Goal: Task Accomplishment & Management: Use online tool/utility

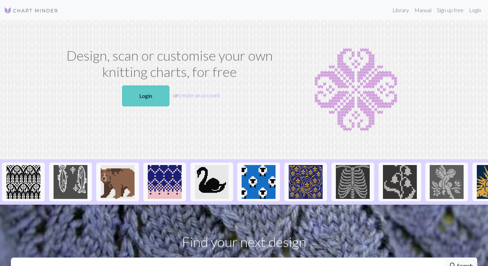
click at [144, 92] on link "Login" at bounding box center [145, 95] width 47 height 21
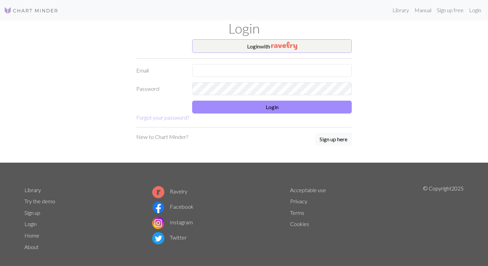
click at [278, 45] on img "button" at bounding box center [284, 46] width 26 height 8
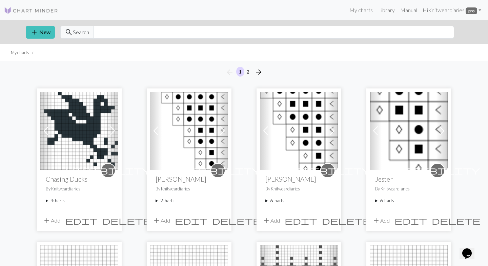
click at [56, 199] on summary "4 charts" at bounding box center [79, 201] width 67 height 6
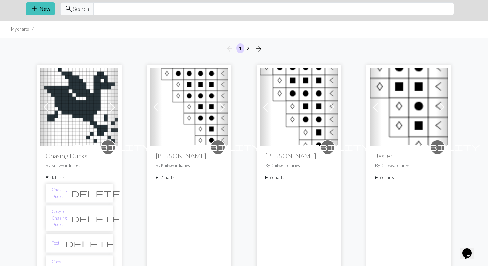
scroll to position [25, 0]
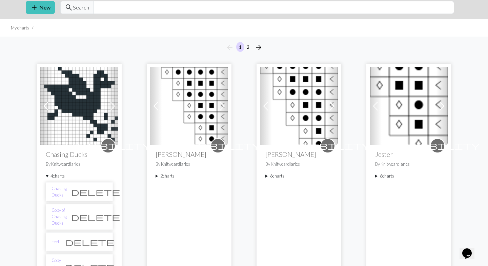
click at [67, 196] on li "Chasing Ducks delete" at bounding box center [79, 191] width 67 height 19
click at [67, 192] on link "Chasing Ducks" at bounding box center [59, 191] width 15 height 13
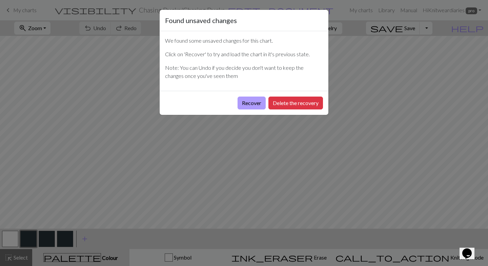
click at [251, 100] on button "Recover" at bounding box center [252, 103] width 28 height 13
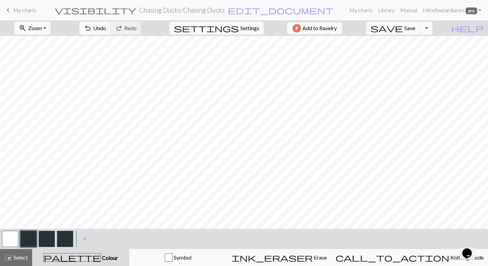
click at [10, 238] on button "button" at bounding box center [10, 239] width 16 height 16
click at [38, 240] on div at bounding box center [37, 239] width 73 height 18
click at [28, 238] on button "button" at bounding box center [28, 239] width 16 height 16
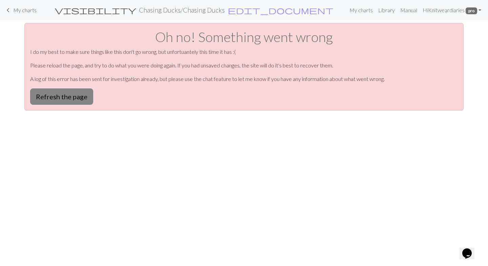
click at [77, 100] on button "Refresh the page" at bounding box center [61, 96] width 63 height 16
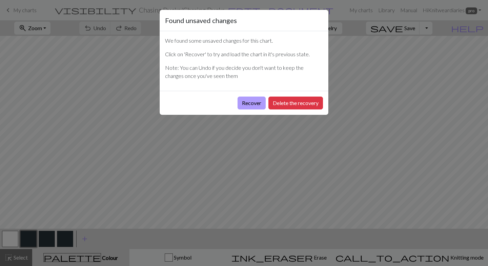
click at [258, 101] on button "Recover" at bounding box center [252, 103] width 28 height 13
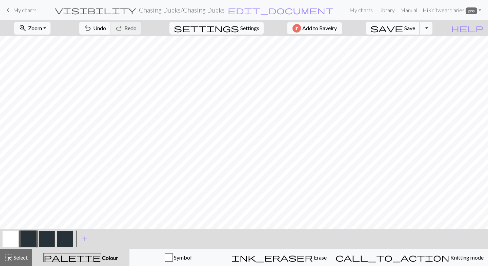
click at [415, 31] on span "Save" at bounding box center [409, 28] width 11 height 6
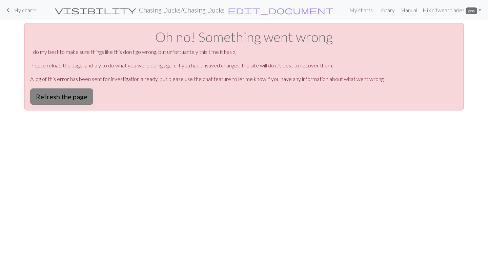
click at [73, 96] on button "Refresh the page" at bounding box center [61, 96] width 63 height 16
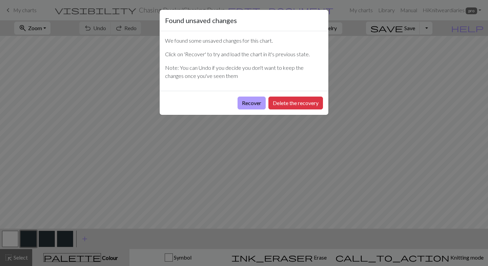
click at [248, 101] on button "Recover" at bounding box center [252, 103] width 28 height 13
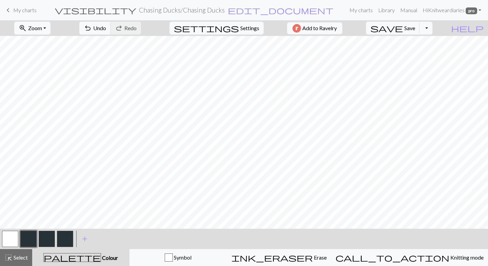
scroll to position [27, 0]
click at [21, 258] on span "Select" at bounding box center [20, 257] width 15 height 6
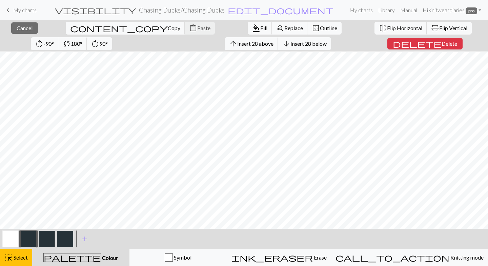
scroll to position [43, 0]
click at [79, 257] on span "palette" at bounding box center [72, 257] width 57 height 9
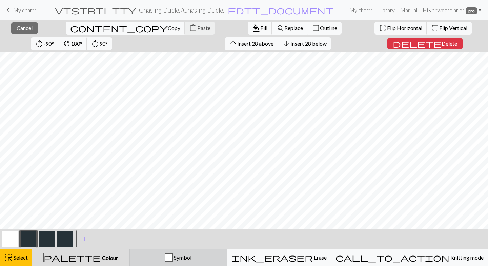
click at [169, 258] on div "Symbol" at bounding box center [178, 258] width 89 height 8
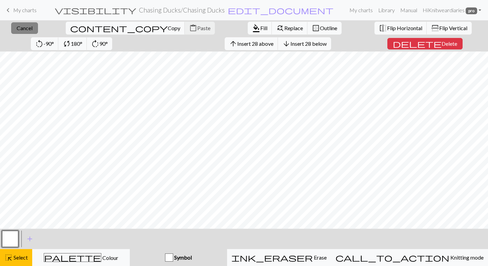
click at [25, 32] on button "close Cancel" at bounding box center [24, 28] width 27 height 12
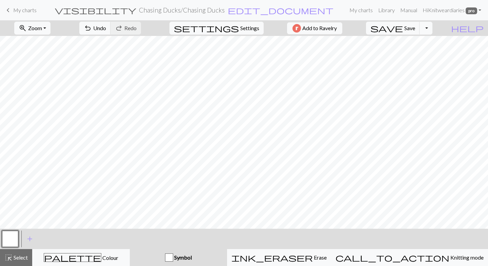
scroll to position [0, 0]
click at [16, 257] on span "Select" at bounding box center [20, 257] width 15 height 6
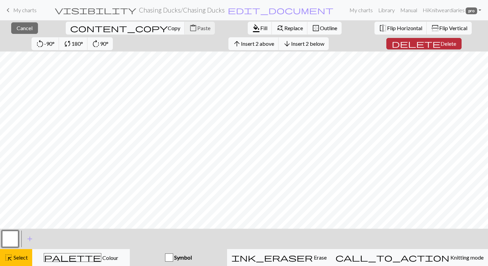
click at [441, 46] on span "Delete" at bounding box center [449, 43] width 16 height 6
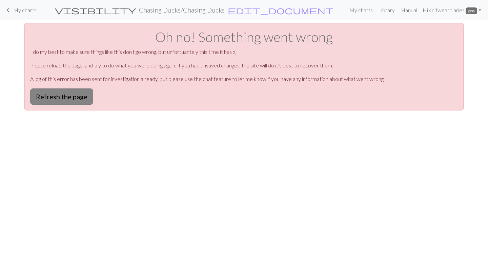
click at [69, 97] on button "Refresh the page" at bounding box center [61, 96] width 63 height 16
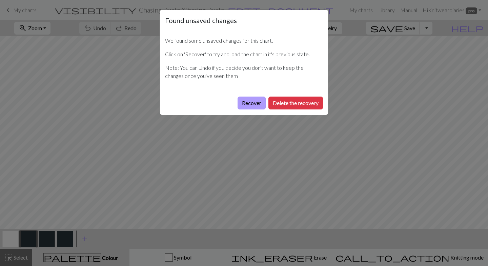
click at [257, 102] on button "Recover" at bounding box center [252, 103] width 28 height 13
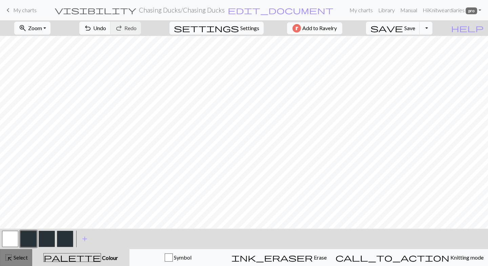
click at [17, 259] on span "Select" at bounding box center [20, 257] width 15 height 6
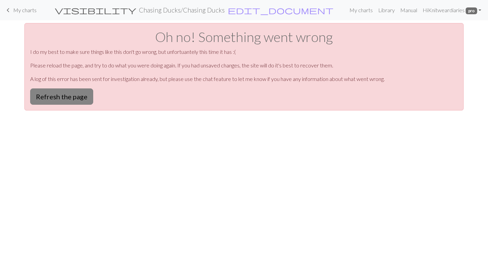
click at [75, 96] on button "Refresh the page" at bounding box center [61, 96] width 63 height 16
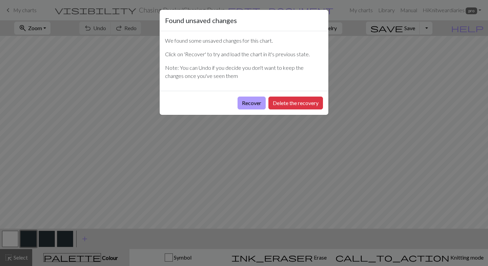
click at [252, 100] on button "Recover" at bounding box center [252, 103] width 28 height 13
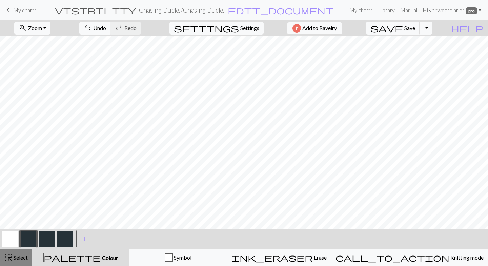
click at [9, 255] on span "highlight_alt" at bounding box center [8, 257] width 8 height 9
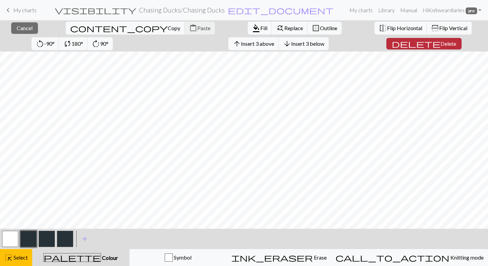
click at [441, 43] on span "Delete" at bounding box center [449, 43] width 16 height 6
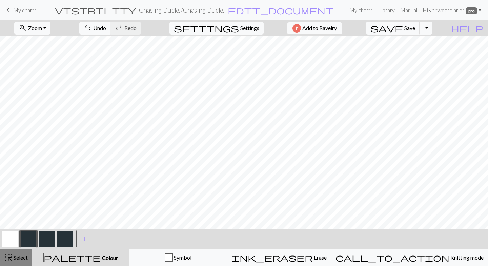
click at [14, 262] on button "highlight_alt Select Select" at bounding box center [16, 257] width 32 height 17
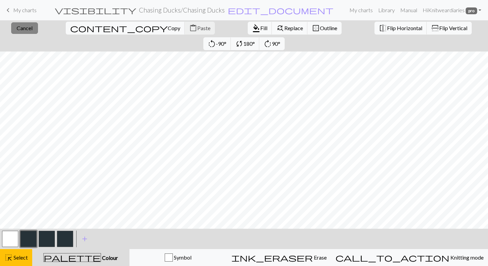
click at [25, 28] on span "Cancel" at bounding box center [25, 28] width 16 height 6
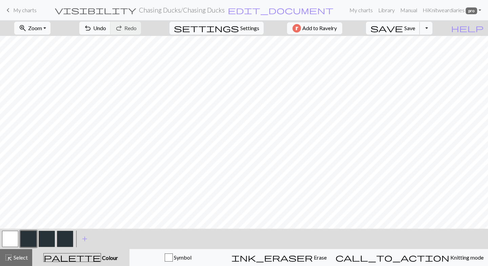
click at [403, 33] on span "save" at bounding box center [386, 27] width 33 height 9
click at [25, 255] on span "Select" at bounding box center [20, 257] width 15 height 6
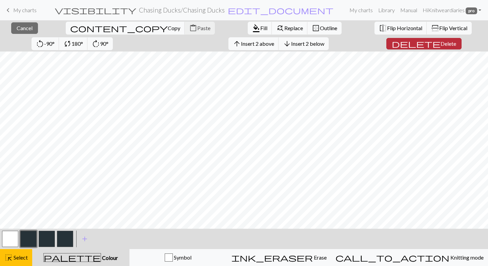
click at [441, 42] on span "Delete" at bounding box center [449, 43] width 16 height 6
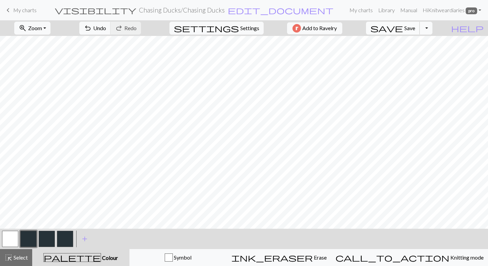
click at [403, 27] on span "save" at bounding box center [386, 27] width 33 height 9
click at [433, 30] on button "Toggle Dropdown" at bounding box center [426, 28] width 13 height 13
click at [415, 56] on button "save_alt Download" at bounding box center [376, 53] width 112 height 11
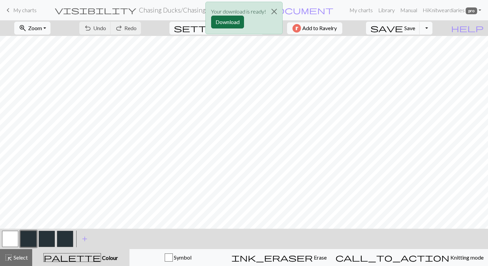
click at [230, 24] on button "Download" at bounding box center [227, 22] width 33 height 13
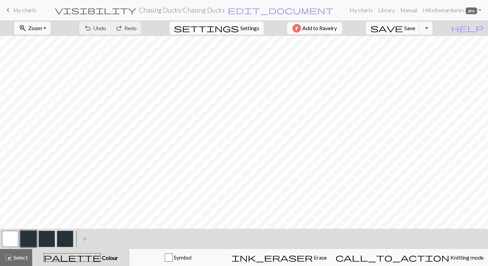
click at [240, 32] on span "Settings" at bounding box center [249, 28] width 19 height 8
select select "aran"
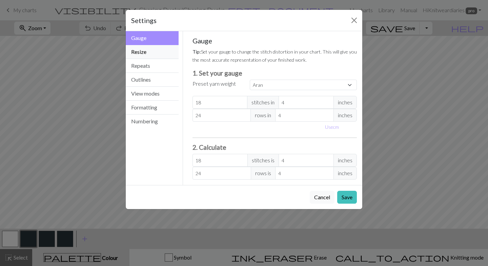
click at [163, 50] on button "Resize" at bounding box center [152, 52] width 53 height 14
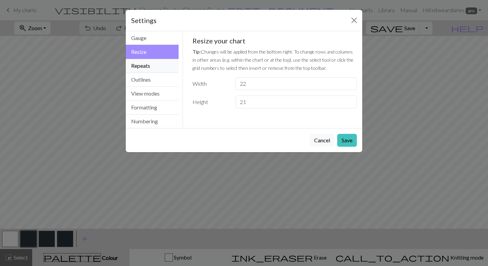
click at [158, 60] on button "Repeats" at bounding box center [152, 66] width 53 height 14
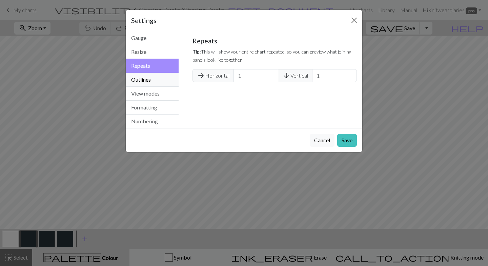
click at [154, 73] on button "Outlines" at bounding box center [152, 80] width 53 height 14
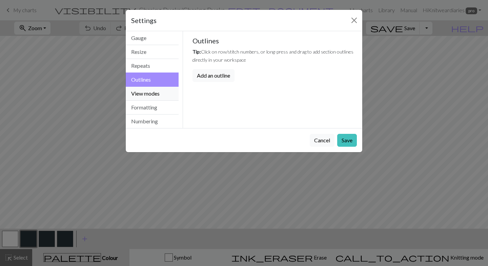
click at [151, 89] on button "View modes" at bounding box center [152, 94] width 53 height 14
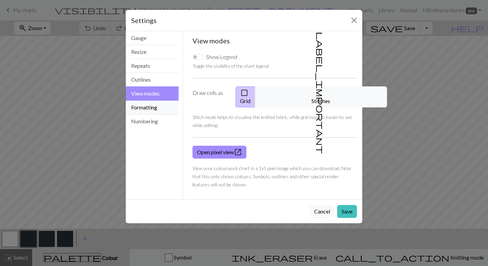
click at [160, 111] on button "Formatting" at bounding box center [152, 108] width 53 height 14
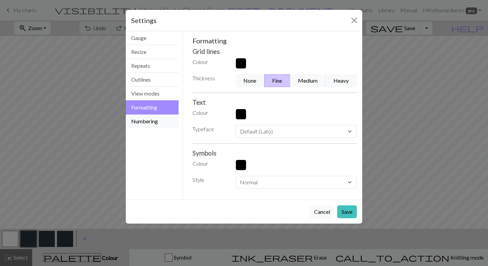
click at [158, 122] on button "Numbering" at bounding box center [152, 122] width 53 height 14
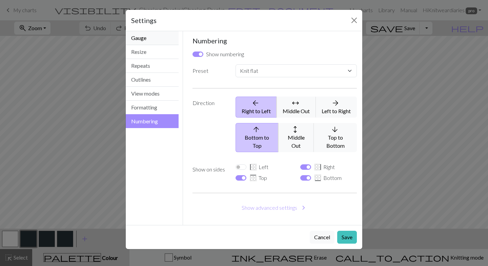
click at [156, 38] on button "Gauge" at bounding box center [152, 38] width 53 height 14
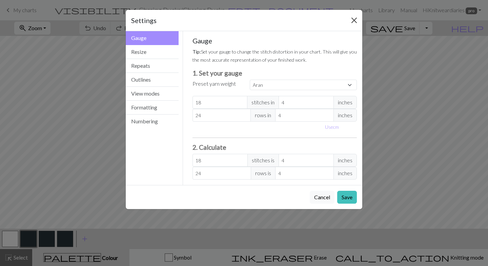
click at [356, 18] on button "Close" at bounding box center [354, 20] width 11 height 11
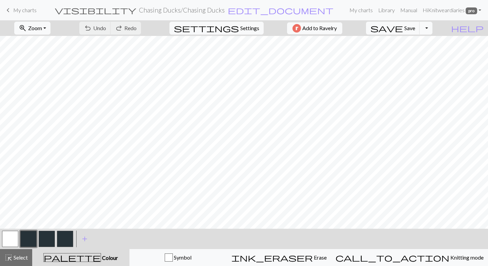
click at [20, 12] on span "My charts" at bounding box center [24, 10] width 23 height 6
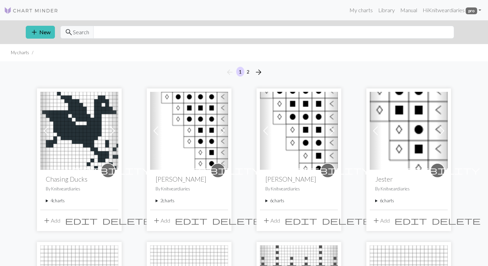
click at [45, 201] on div "visibility Chasing Ducks By Knitweardiaries 4 charts Chasing Ducks delete Copy …" at bounding box center [79, 190] width 78 height 40
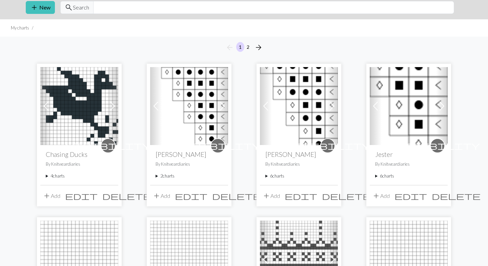
scroll to position [27, 0]
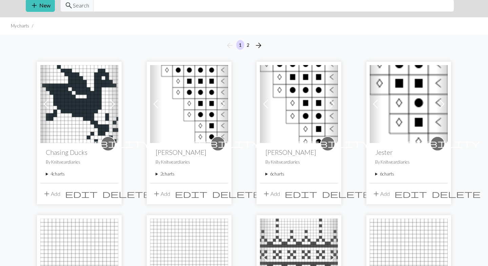
click at [46, 173] on summary "4 charts" at bounding box center [79, 174] width 67 height 6
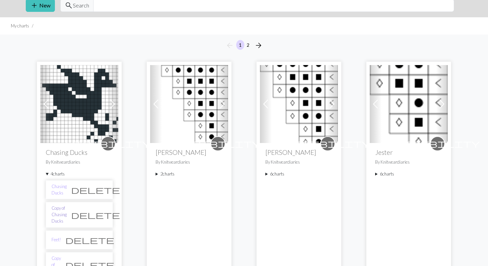
click at [61, 215] on link "Copy of Chasing Ducks" at bounding box center [59, 215] width 15 height 20
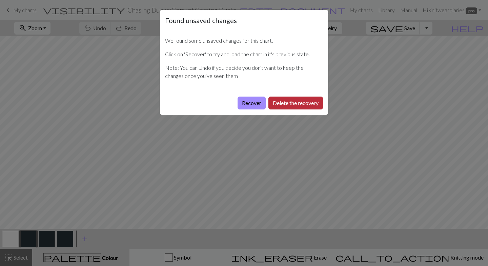
click at [291, 105] on button "Delete the recovery" at bounding box center [295, 103] width 55 height 13
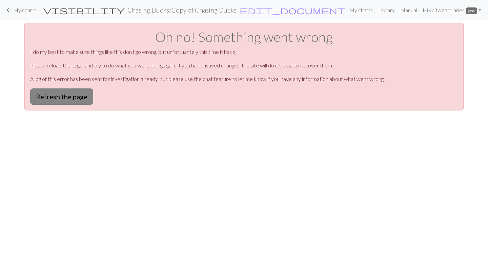
click at [77, 97] on button "Refresh the page" at bounding box center [61, 96] width 63 height 16
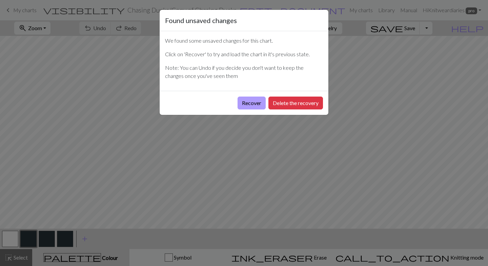
click at [250, 101] on button "Recover" at bounding box center [252, 103] width 28 height 13
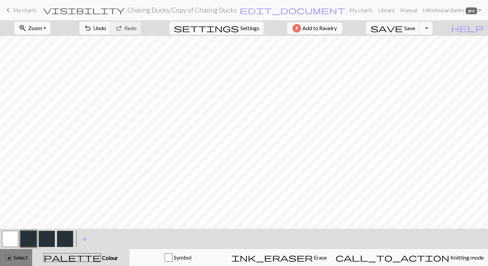
click at [14, 259] on span "Select" at bounding box center [20, 257] width 15 height 6
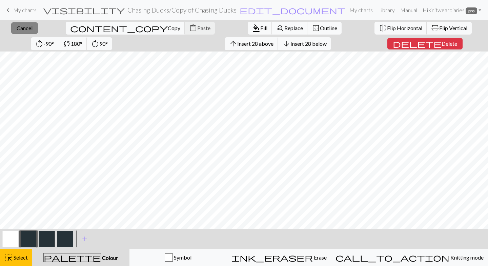
click at [27, 28] on span "Cancel" at bounding box center [25, 28] width 16 height 6
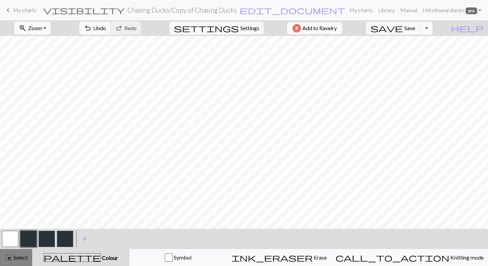
click at [20, 259] on span "Select" at bounding box center [20, 257] width 15 height 6
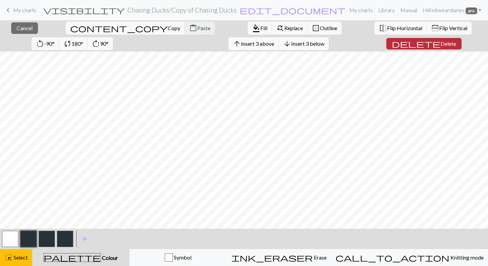
click at [441, 42] on span "Delete" at bounding box center [449, 43] width 16 height 6
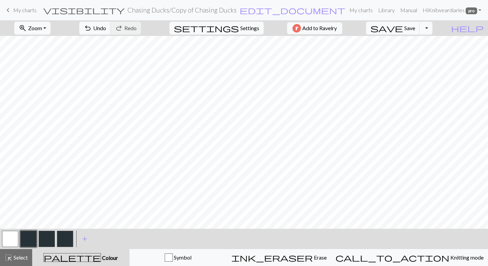
click at [9, 241] on button "button" at bounding box center [10, 239] width 16 height 16
click at [32, 240] on button "button" at bounding box center [28, 239] width 16 height 16
click at [13, 261] on div "highlight_alt Select Select" at bounding box center [15, 258] width 23 height 8
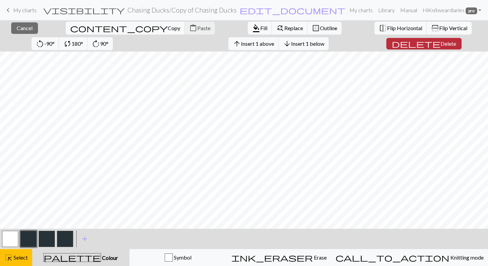
click at [392, 45] on span "delete" at bounding box center [416, 43] width 49 height 9
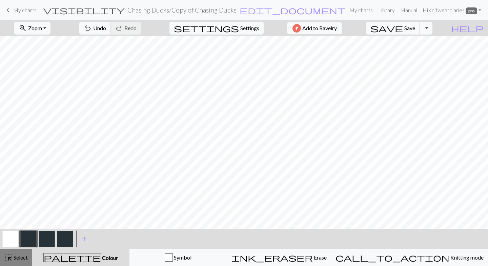
click at [12, 257] on span "highlight_alt" at bounding box center [8, 257] width 8 height 9
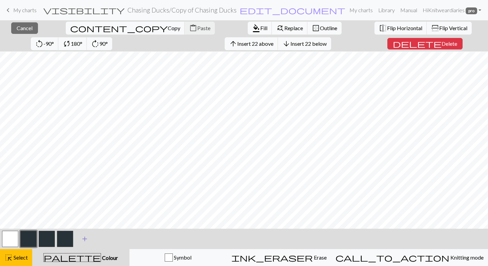
scroll to position [16, 0]
click at [22, 26] on span "Cancel" at bounding box center [25, 28] width 16 height 6
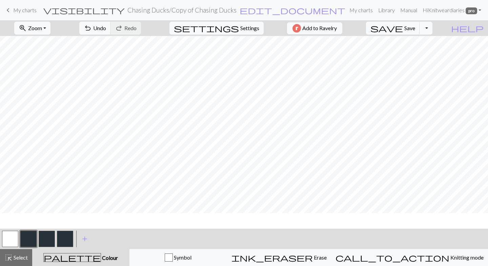
scroll to position [0, 0]
click at [51, 31] on button "zoom_in Zoom Zoom" at bounding box center [32, 28] width 36 height 13
click at [53, 45] on button "Fit all" at bounding box center [42, 43] width 54 height 11
click at [13, 253] on button "highlight_alt Select Select" at bounding box center [16, 257] width 32 height 17
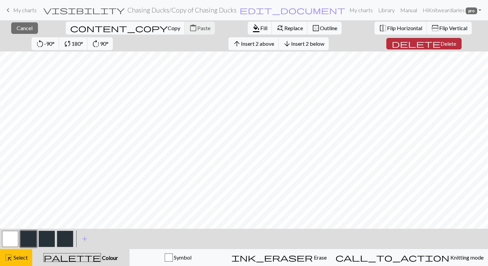
click at [441, 41] on span "Delete" at bounding box center [449, 43] width 16 height 6
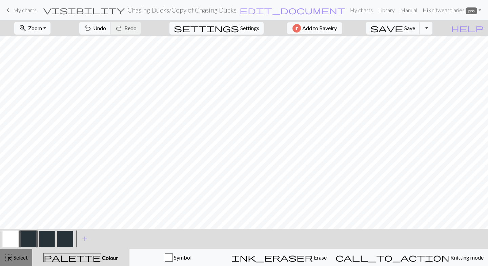
click at [16, 258] on span "Select" at bounding box center [20, 257] width 15 height 6
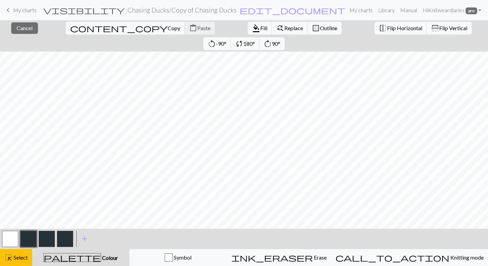
click at [244, 230] on div "close Cancel content_copy Copy content_paste Paste format_color_fill Fill find_…" at bounding box center [244, 143] width 488 height 246
click at [19, 27] on span "Cancel" at bounding box center [25, 28] width 16 height 6
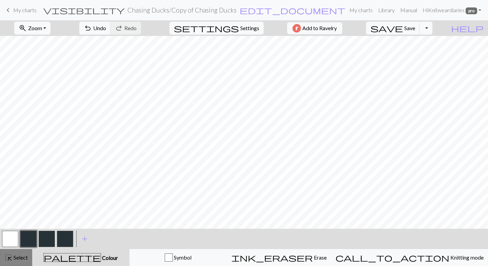
click at [16, 254] on div "highlight_alt Select Select" at bounding box center [15, 258] width 23 height 8
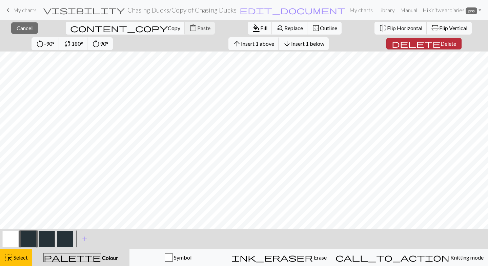
click at [441, 44] on span "Delete" at bounding box center [449, 43] width 16 height 6
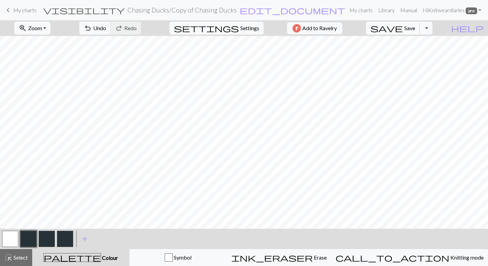
click at [403, 30] on span "save" at bounding box center [386, 27] width 33 height 9
click at [433, 31] on button "Toggle Dropdown" at bounding box center [426, 28] width 13 height 13
click at [419, 55] on button "save_alt Download" at bounding box center [376, 53] width 112 height 11
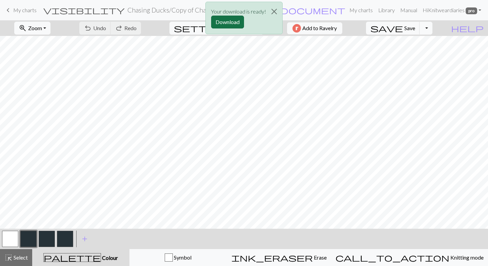
click at [227, 23] on button "Download" at bounding box center [227, 22] width 33 height 13
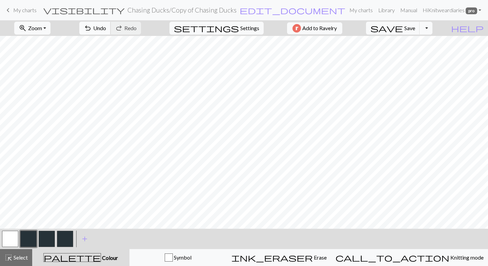
click at [106, 25] on span "Undo" at bounding box center [99, 28] width 13 height 6
click at [15, 240] on button "button" at bounding box center [10, 239] width 16 height 16
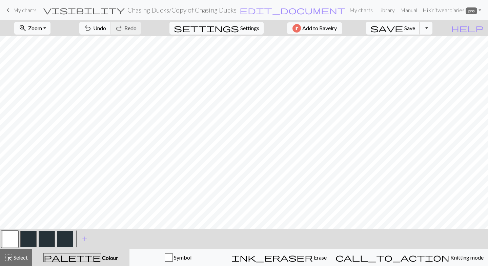
click at [417, 29] on button "save Save Save" at bounding box center [393, 28] width 54 height 13
click at [415, 31] on span "Save" at bounding box center [409, 28] width 11 height 6
click at [433, 28] on button "Toggle Dropdown" at bounding box center [426, 28] width 13 height 13
click at [433, 31] on button "Toggle Dropdown" at bounding box center [426, 28] width 13 height 13
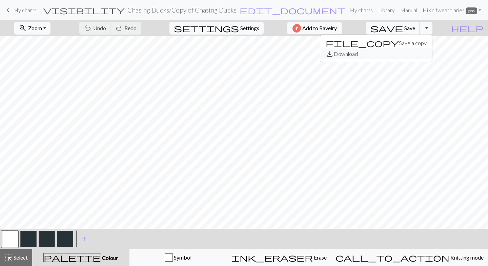
click at [423, 56] on button "save_alt Download" at bounding box center [376, 53] width 112 height 11
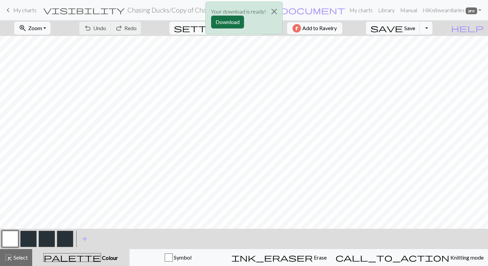
click at [226, 19] on button "Download" at bounding box center [227, 22] width 33 height 13
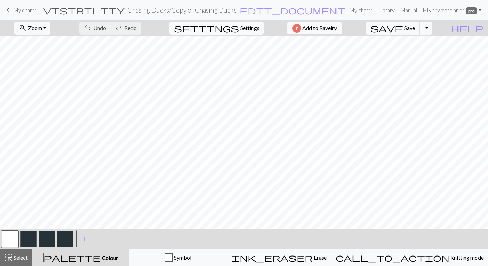
click at [249, 29] on span "Settings" at bounding box center [249, 28] width 19 height 8
select select "aran"
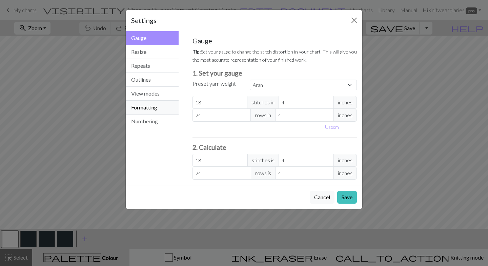
click at [164, 108] on button "Formatting" at bounding box center [152, 108] width 53 height 14
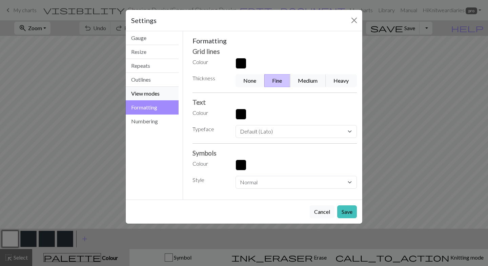
click at [147, 96] on button "View modes" at bounding box center [152, 94] width 53 height 14
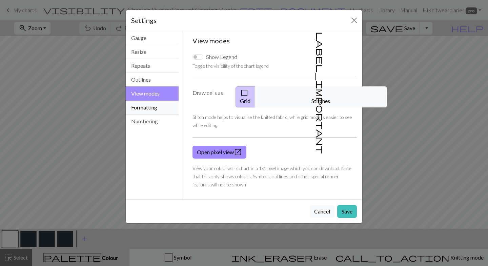
click at [148, 105] on button "Formatting" at bounding box center [152, 108] width 53 height 14
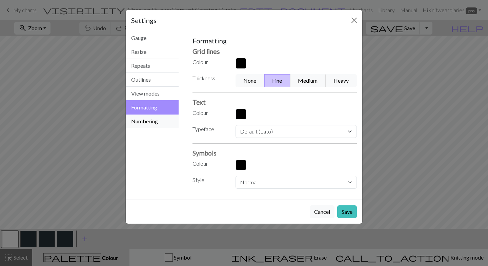
click at [148, 117] on button "Numbering" at bounding box center [152, 122] width 53 height 14
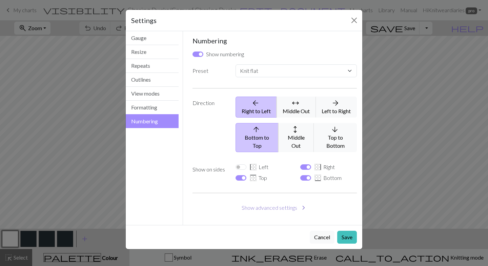
click at [260, 201] on button "Show advanced settings chevron_right" at bounding box center [275, 207] width 165 height 13
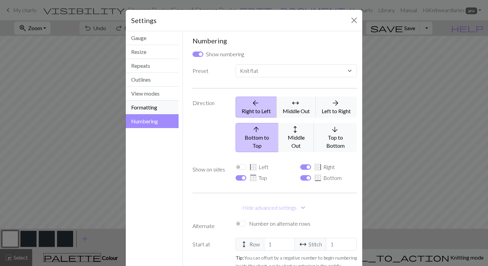
click at [149, 105] on button "Formatting" at bounding box center [152, 108] width 53 height 14
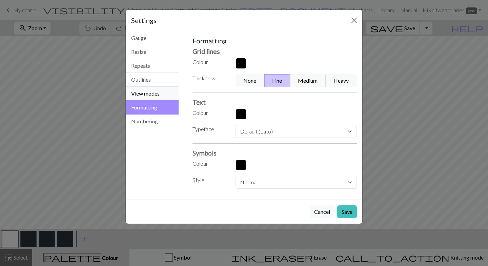
click at [150, 95] on button "View modes" at bounding box center [152, 94] width 53 height 14
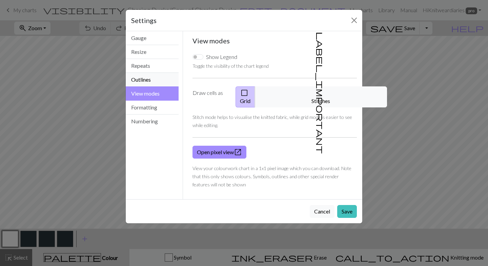
click at [152, 83] on button "Outlines" at bounding box center [152, 80] width 53 height 14
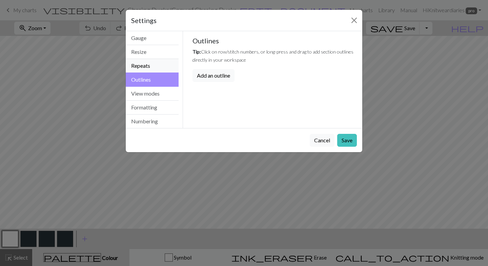
click at [153, 69] on button "Repeats" at bounding box center [152, 66] width 53 height 14
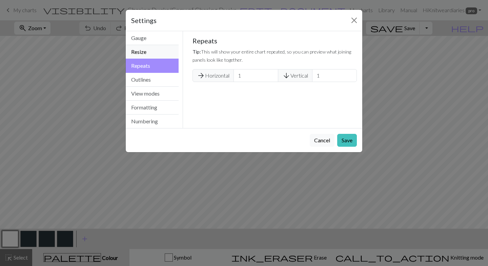
click at [153, 54] on button "Resize" at bounding box center [152, 52] width 53 height 14
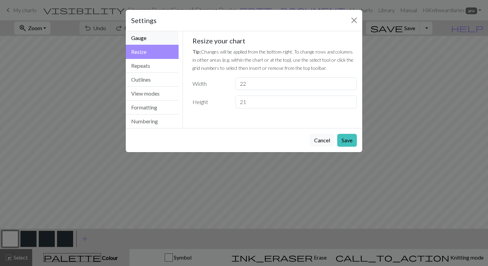
click at [152, 43] on button "Gauge" at bounding box center [152, 38] width 53 height 14
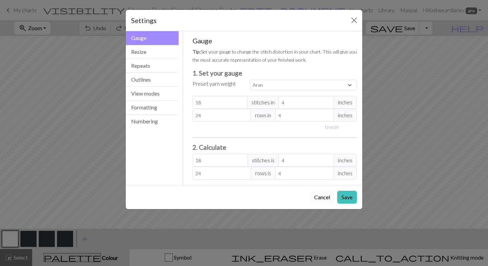
click at [320, 197] on button "Cancel" at bounding box center [322, 197] width 25 height 13
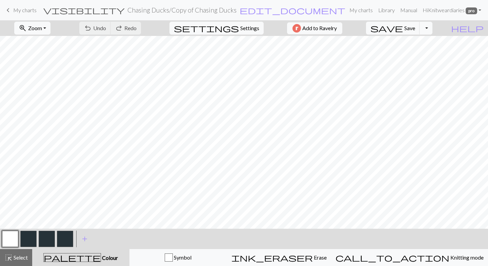
click at [29, 10] on span "My charts" at bounding box center [24, 10] width 23 height 6
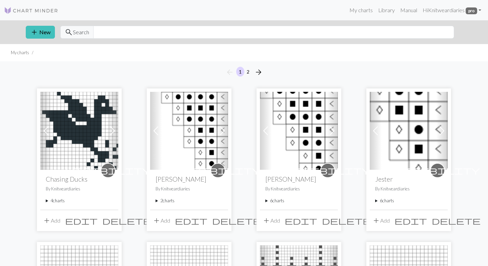
click at [46, 200] on summary "4 charts" at bounding box center [79, 201] width 67 height 6
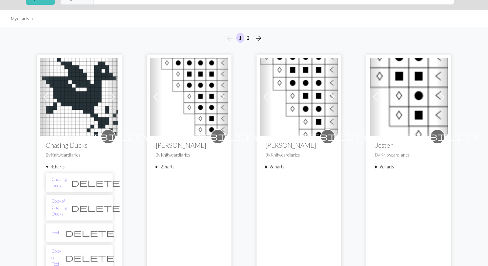
scroll to position [34, 0]
click at [67, 180] on link "Chasing Ducks" at bounding box center [59, 182] width 15 height 13
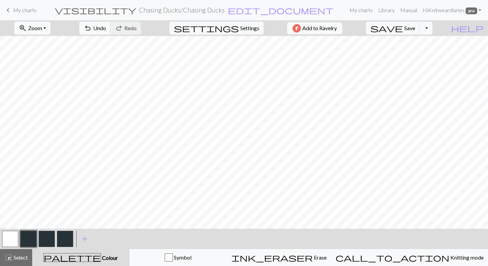
click at [14, 244] on button "button" at bounding box center [10, 239] width 16 height 16
click at [33, 242] on button "button" at bounding box center [28, 239] width 16 height 16
click at [8, 245] on button "button" at bounding box center [10, 239] width 16 height 16
click at [24, 241] on button "button" at bounding box center [28, 239] width 16 height 16
click at [433, 28] on button "Toggle Dropdown" at bounding box center [426, 28] width 13 height 13
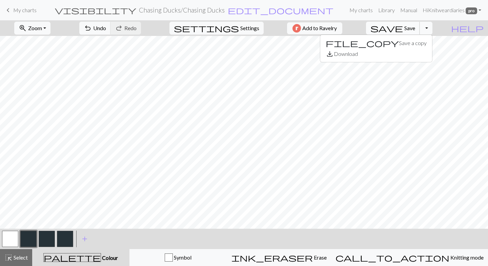
click at [415, 29] on span "Save" at bounding box center [409, 28] width 11 height 6
click at [433, 29] on button "Toggle Dropdown" at bounding box center [426, 28] width 13 height 13
click at [411, 55] on button "save_alt Download" at bounding box center [376, 53] width 112 height 11
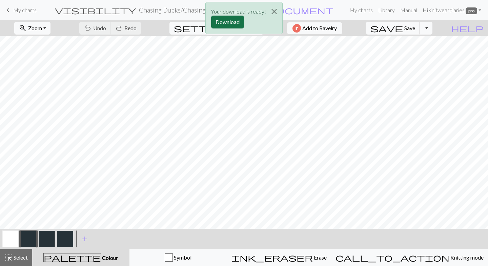
click at [226, 20] on button "Download" at bounding box center [227, 22] width 33 height 13
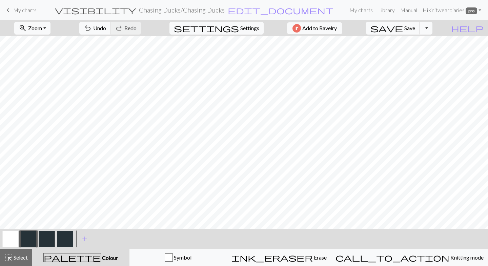
click at [12, 236] on button "button" at bounding box center [10, 239] width 16 height 16
click at [26, 240] on button "button" at bounding box center [28, 239] width 16 height 16
click at [15, 240] on button "button" at bounding box center [10, 239] width 16 height 16
click at [28, 238] on button "button" at bounding box center [28, 239] width 16 height 16
click at [11, 238] on button "button" at bounding box center [10, 239] width 16 height 16
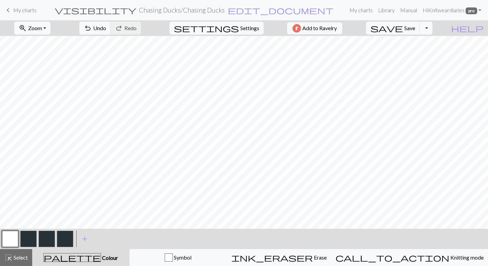
click at [27, 242] on button "button" at bounding box center [28, 239] width 16 height 16
click at [12, 237] on button "button" at bounding box center [10, 239] width 16 height 16
click at [7, 237] on button "button" at bounding box center [10, 239] width 16 height 16
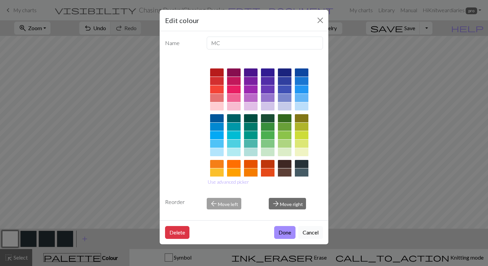
click at [311, 231] on button "Cancel" at bounding box center [310, 232] width 25 height 13
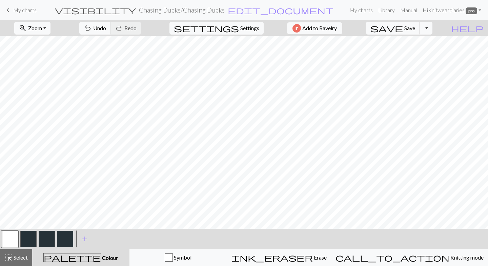
click at [33, 240] on button "button" at bounding box center [28, 239] width 16 height 16
click at [12, 237] on button "button" at bounding box center [10, 239] width 16 height 16
click at [14, 237] on button "button" at bounding box center [10, 239] width 16 height 16
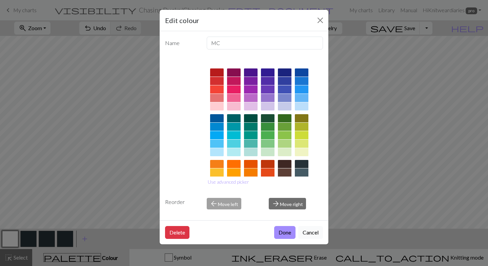
click at [311, 236] on button "Cancel" at bounding box center [310, 232] width 25 height 13
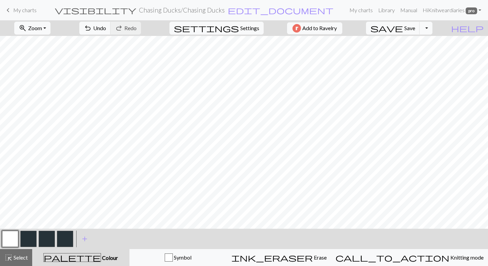
click at [11, 238] on button "button" at bounding box center [10, 239] width 16 height 16
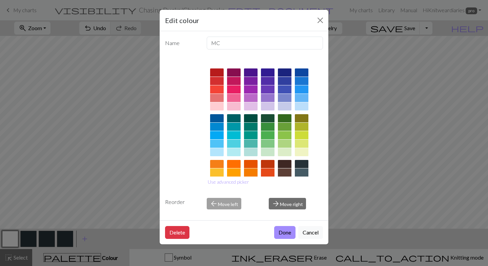
click at [11, 238] on div "Edit colour Name MC Use advanced picker Reorder arrow_back Move left arrow_forw…" at bounding box center [244, 133] width 488 height 266
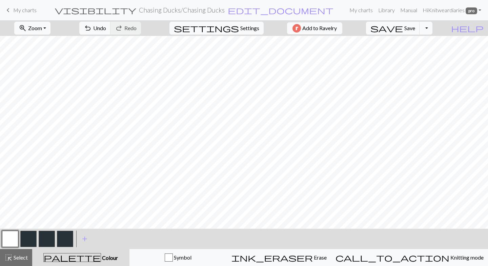
click at [31, 235] on button "button" at bounding box center [28, 239] width 16 height 16
click at [12, 239] on button "button" at bounding box center [10, 239] width 16 height 16
click at [29, 238] on button "button" at bounding box center [28, 239] width 16 height 16
click at [106, 26] on span "Undo" at bounding box center [99, 28] width 13 height 6
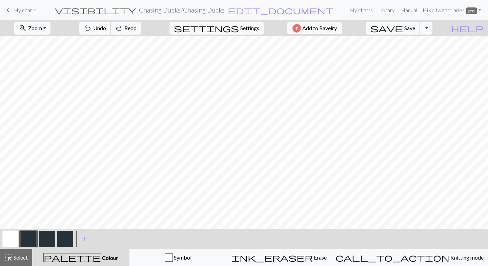
click at [106, 26] on span "Undo" at bounding box center [99, 28] width 13 height 6
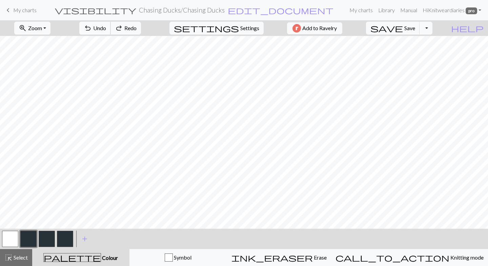
click at [106, 26] on span "Undo" at bounding box center [99, 28] width 13 height 6
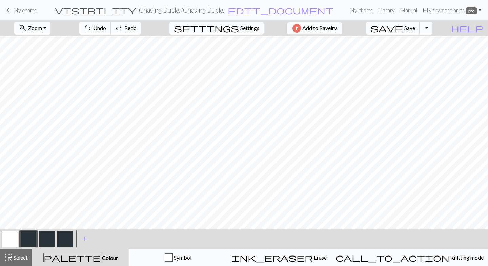
click at [106, 26] on span "Undo" at bounding box center [99, 28] width 13 height 6
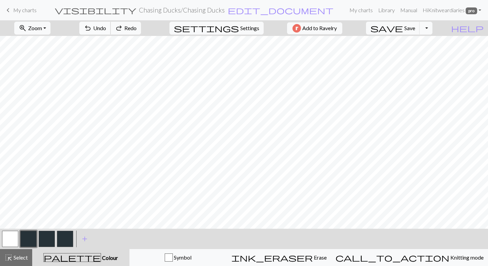
click at [106, 26] on span "Undo" at bounding box center [99, 28] width 13 height 6
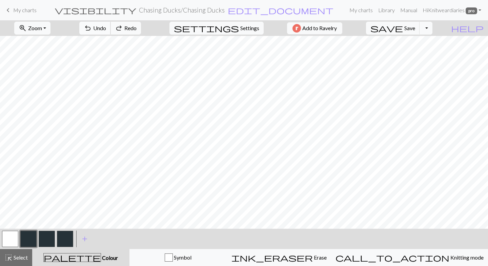
click at [106, 26] on span "Undo" at bounding box center [99, 28] width 13 height 6
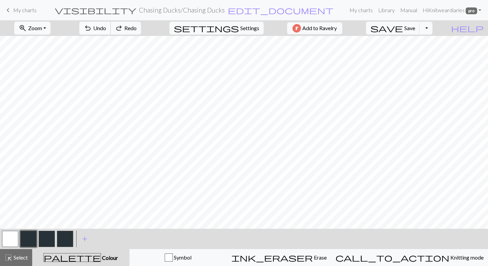
click at [106, 26] on span "Undo" at bounding box center [99, 28] width 13 height 6
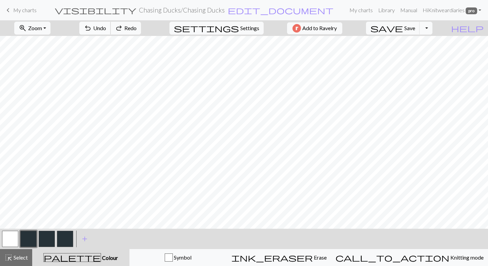
click at [106, 26] on span "Undo" at bounding box center [99, 28] width 13 height 6
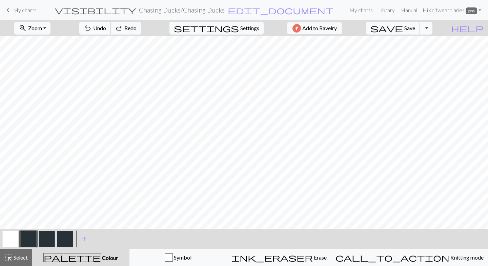
click at [106, 26] on span "Undo" at bounding box center [99, 28] width 13 height 6
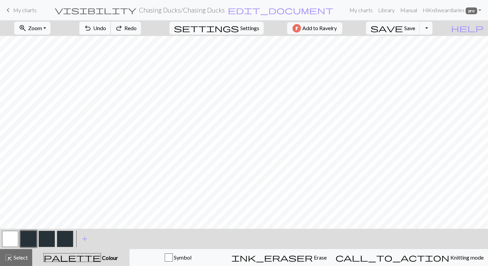
click at [106, 26] on span "Undo" at bounding box center [99, 28] width 13 height 6
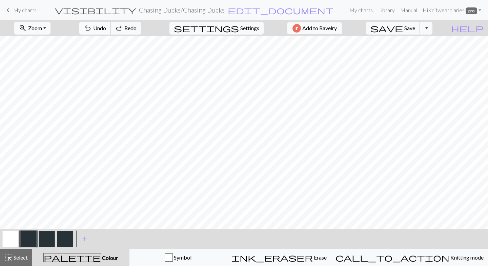
click at [106, 26] on span "Undo" at bounding box center [99, 28] width 13 height 6
click at [127, 26] on div "undo Undo Undo redo Redo Redo" at bounding box center [110, 28] width 72 height 16
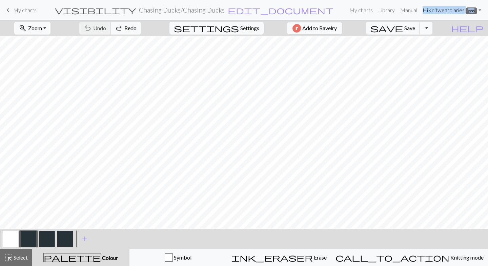
click at [127, 26] on div "undo Undo Undo redo Redo Redo" at bounding box center [110, 28] width 72 height 16
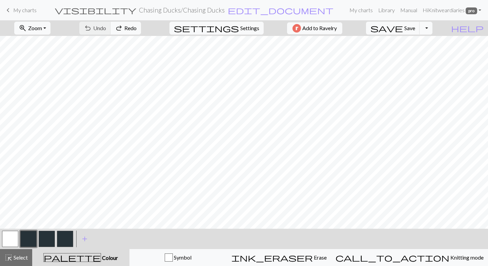
click at [127, 27] on div "undo Undo Undo redo Redo Redo" at bounding box center [110, 28] width 72 height 16
click at [29, 10] on span "My charts" at bounding box center [24, 10] width 23 height 6
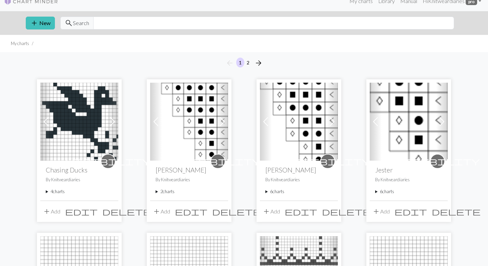
scroll to position [8, 0]
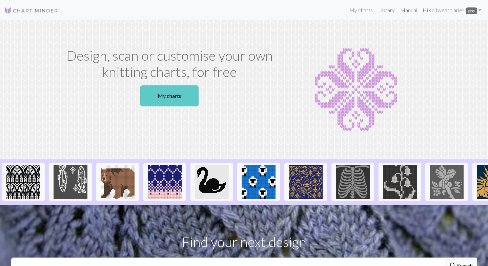
click at [178, 98] on link "My charts" at bounding box center [169, 95] width 58 height 21
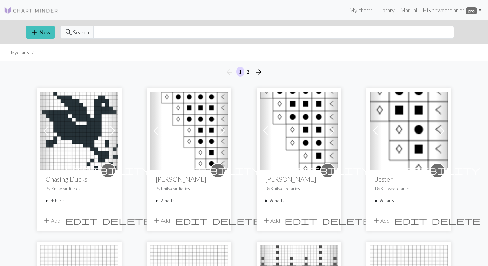
click at [47, 200] on summary "4 charts" at bounding box center [79, 201] width 67 height 6
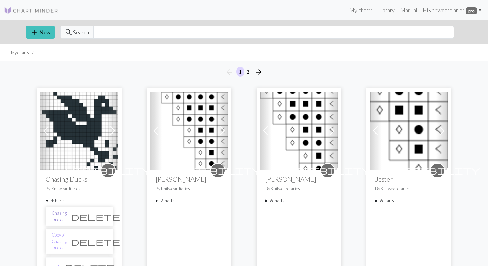
click at [61, 217] on link "Chasing Ducks" at bounding box center [59, 216] width 15 height 13
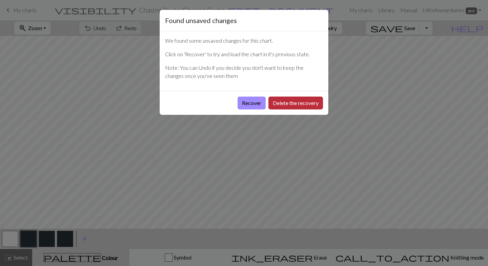
click at [279, 100] on button "Delete the recovery" at bounding box center [295, 103] width 55 height 13
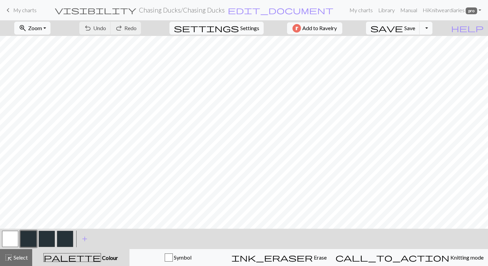
click at [4, 240] on button "button" at bounding box center [10, 239] width 16 height 16
click at [25, 240] on button "button" at bounding box center [28, 239] width 16 height 16
click at [13, 241] on button "button" at bounding box center [10, 239] width 16 height 16
click at [27, 242] on button "button" at bounding box center [28, 239] width 16 height 16
click at [403, 30] on span "save" at bounding box center [386, 27] width 33 height 9
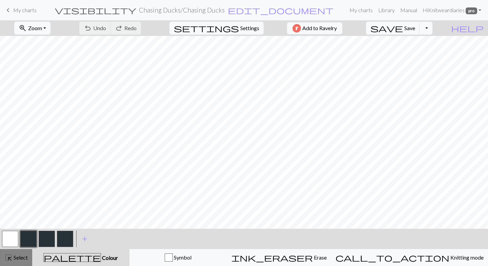
click at [10, 258] on span "highlight_alt" at bounding box center [8, 257] width 8 height 9
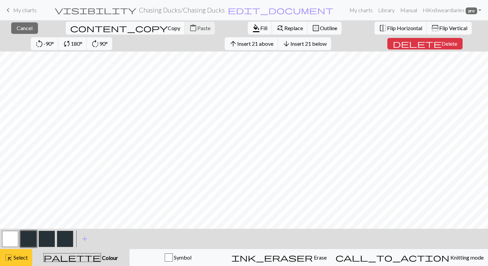
click at [16, 256] on span "Select" at bounding box center [20, 257] width 15 height 6
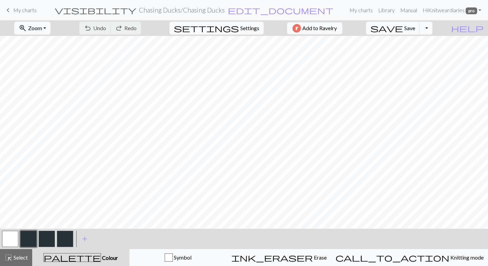
click at [187, 7] on h2 "Chasing Ducks / Chasing Ducks" at bounding box center [182, 10] width 86 height 8
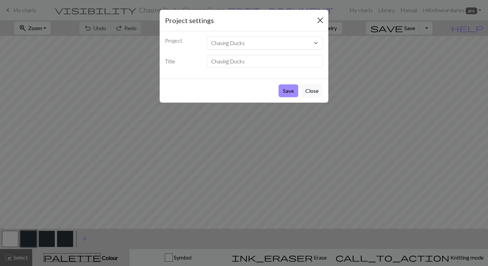
click at [320, 18] on button "Close" at bounding box center [320, 20] width 11 height 11
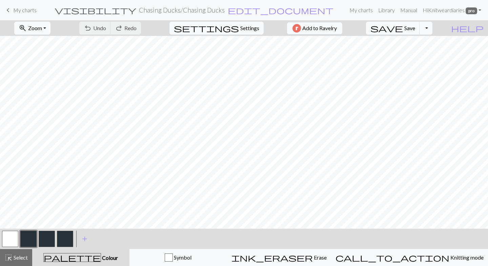
click at [243, 35] on div "settings Settings" at bounding box center [216, 28] width 104 height 16
click at [243, 29] on span "Settings" at bounding box center [249, 28] width 19 height 8
select select "aran"
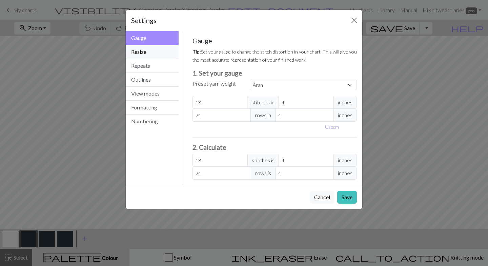
click at [159, 53] on button "Resize" at bounding box center [152, 52] width 53 height 14
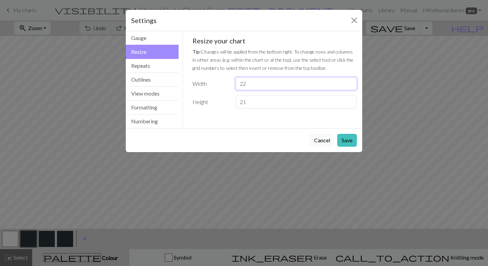
drag, startPoint x: 248, startPoint y: 85, endPoint x: 244, endPoint y: 85, distance: 4.1
click at [244, 85] on input "22" at bounding box center [296, 83] width 121 height 13
type input "23"
click at [353, 140] on button "Save" at bounding box center [347, 140] width 20 height 13
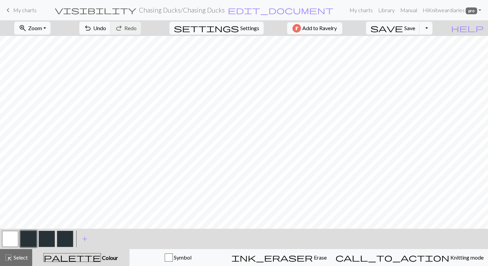
click at [9, 246] on button "button" at bounding box center [10, 239] width 16 height 16
click at [28, 239] on button "button" at bounding box center [28, 239] width 16 height 16
click at [15, 237] on button "button" at bounding box center [10, 239] width 16 height 16
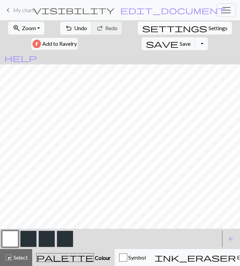
click at [209, 30] on span "Settings" at bounding box center [218, 28] width 19 height 8
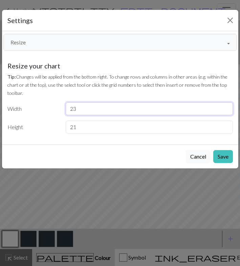
drag, startPoint x: 103, startPoint y: 110, endPoint x: 72, endPoint y: 110, distance: 31.5
click at [72, 110] on input "23" at bounding box center [149, 108] width 167 height 13
type input "24"
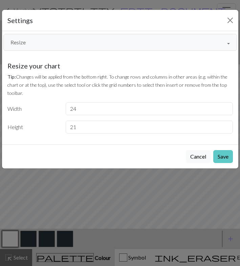
click at [221, 156] on button "Save" at bounding box center [224, 156] width 20 height 13
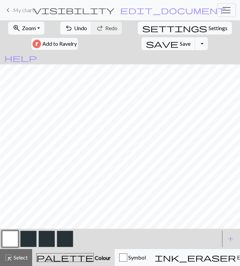
scroll to position [0, 11]
click at [22, 28] on span "Zoom" at bounding box center [29, 28] width 14 height 6
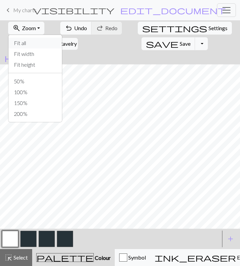
click at [23, 41] on button "Fit all" at bounding box center [35, 43] width 54 height 11
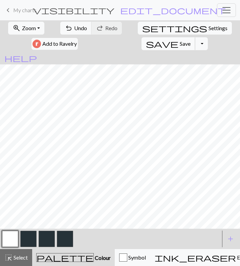
click at [191, 40] on span "Save" at bounding box center [185, 43] width 11 height 6
click at [208, 37] on button "Toggle Dropdown" at bounding box center [201, 43] width 13 height 13
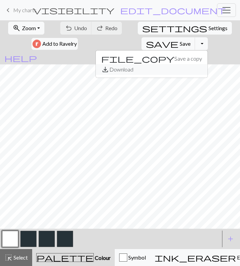
click at [208, 64] on button "save_alt Download" at bounding box center [152, 69] width 112 height 11
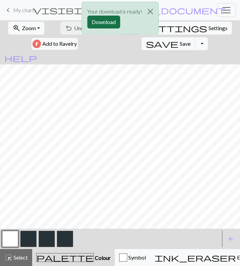
click at [95, 22] on button "Download" at bounding box center [103, 22] width 33 height 13
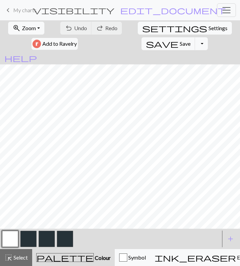
click at [8, 9] on span "keyboard_arrow_left" at bounding box center [8, 9] width 8 height 9
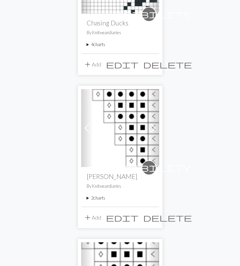
scroll to position [168, 0]
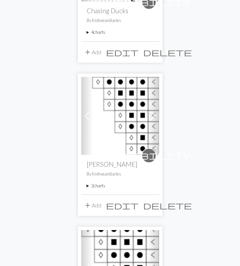
click at [88, 31] on summary "4 charts" at bounding box center [120, 32] width 67 height 6
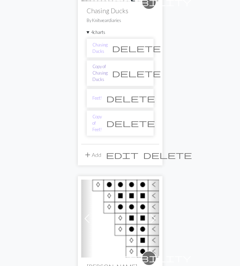
click at [100, 71] on link "Copy of Chasing Ducks" at bounding box center [100, 73] width 15 height 20
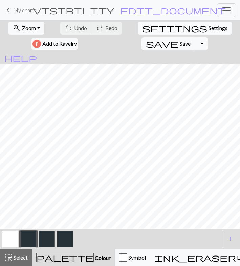
click at [209, 28] on span "Settings" at bounding box center [218, 28] width 19 height 8
select select "aran"
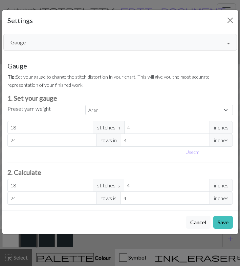
click at [230, 42] on button "Gauge" at bounding box center [120, 42] width 234 height 17
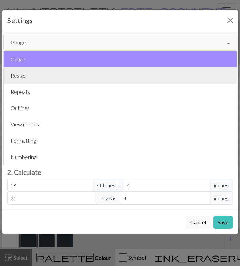
click at [152, 78] on button "Resize" at bounding box center [120, 75] width 233 height 16
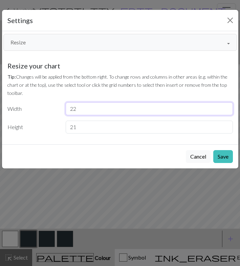
drag, startPoint x: 94, startPoint y: 112, endPoint x: 73, endPoint y: 111, distance: 21.4
click at [73, 111] on input "22" at bounding box center [149, 108] width 167 height 13
type input "24"
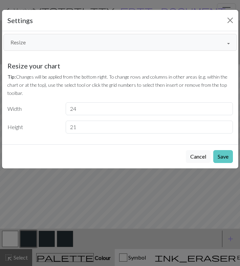
click at [221, 156] on button "Save" at bounding box center [224, 156] width 20 height 13
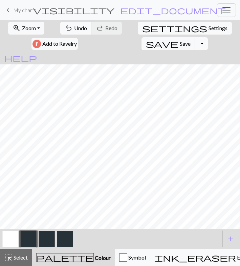
click at [12, 240] on button "button" at bounding box center [10, 239] width 16 height 16
click at [30, 241] on button "button" at bounding box center [28, 239] width 16 height 16
click at [14, 242] on button "button" at bounding box center [10, 239] width 16 height 16
click at [31, 239] on button "button" at bounding box center [28, 239] width 16 height 16
click at [14, 242] on button "button" at bounding box center [10, 239] width 16 height 16
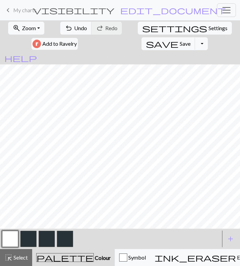
click at [26, 236] on button "button" at bounding box center [28, 239] width 16 height 16
click at [28, 32] on button "zoom_in Zoom Zoom" at bounding box center [26, 28] width 36 height 13
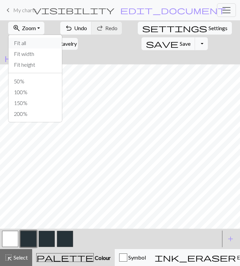
click at [26, 42] on button "Fit all" at bounding box center [35, 43] width 54 height 11
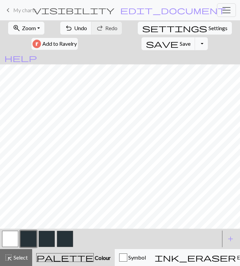
scroll to position [0, 0]
click at [191, 40] on span "Save" at bounding box center [185, 43] width 11 height 6
click at [208, 37] on button "Toggle Dropdown" at bounding box center [201, 43] width 13 height 13
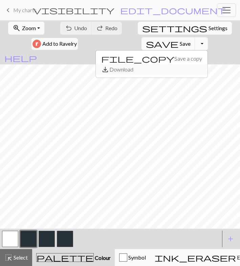
click at [206, 64] on button "save_alt Download" at bounding box center [152, 69] width 112 height 11
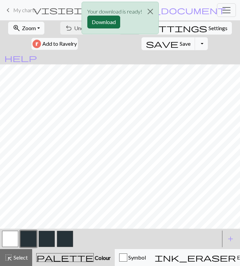
click at [108, 21] on button "Download" at bounding box center [103, 22] width 33 height 13
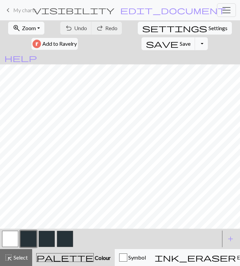
click at [11, 239] on button "button" at bounding box center [10, 239] width 16 height 16
click at [24, 236] on button "button" at bounding box center [28, 239] width 16 height 16
click at [25, 245] on button "button" at bounding box center [28, 239] width 16 height 16
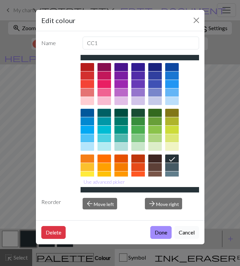
click at [194, 234] on button "Cancel" at bounding box center [187, 232] width 25 height 13
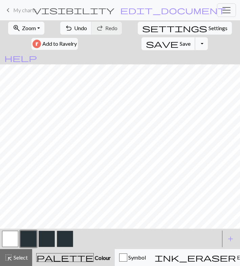
click at [191, 40] on span "Save" at bounding box center [185, 43] width 11 height 6
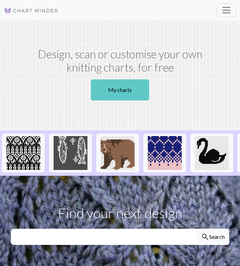
click at [110, 87] on link "My charts" at bounding box center [120, 89] width 58 height 21
click at [104, 96] on link "My charts" at bounding box center [120, 89] width 58 height 21
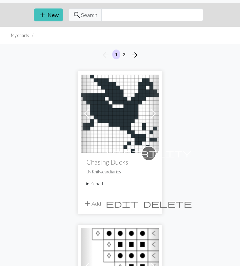
scroll to position [26, 0]
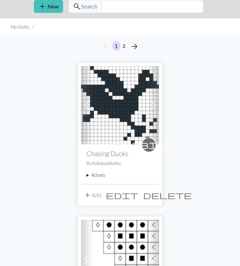
click at [88, 176] on summary "4 charts" at bounding box center [119, 175] width 67 height 6
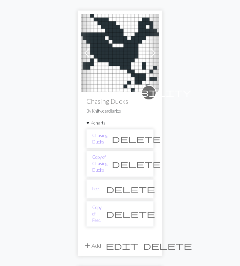
scroll to position [78, 0]
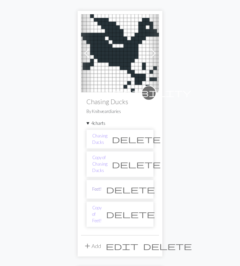
click at [98, 186] on link "Feet!" at bounding box center [96, 189] width 9 height 6
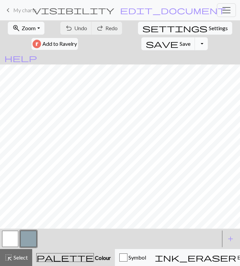
click at [208, 37] on button "Toggle Dropdown" at bounding box center [201, 43] width 13 height 13
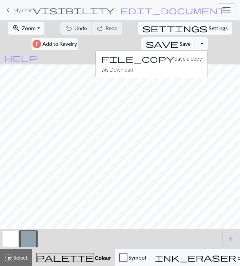
click at [208, 60] on div "file_copy Save a copy save_alt Download" at bounding box center [151, 64] width 113 height 28
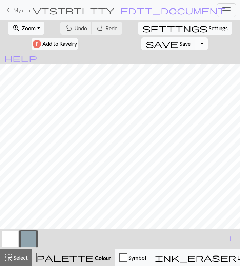
click at [208, 37] on button "Toggle Dropdown" at bounding box center [201, 43] width 13 height 13
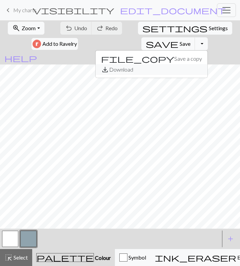
click at [207, 64] on button "save_alt Download" at bounding box center [152, 69] width 112 height 11
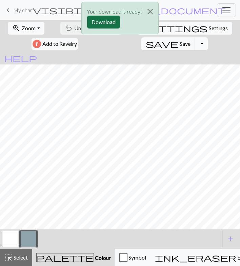
click at [115, 23] on button "Download" at bounding box center [103, 22] width 33 height 13
